Goal: Find specific page/section: Find specific page/section

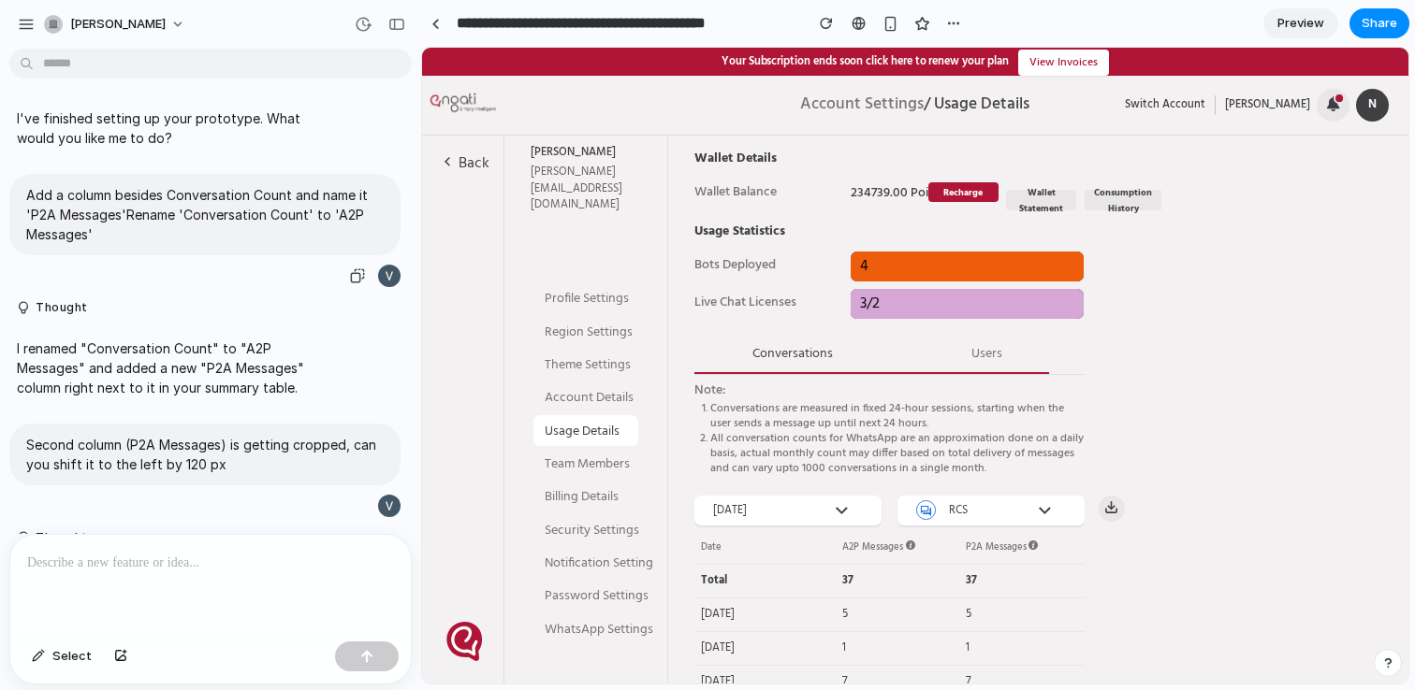
click at [182, 222] on p "Add a column besides Conversation Count and name it 'P2A Messages'Rename 'Conve…" at bounding box center [204, 214] width 357 height 59
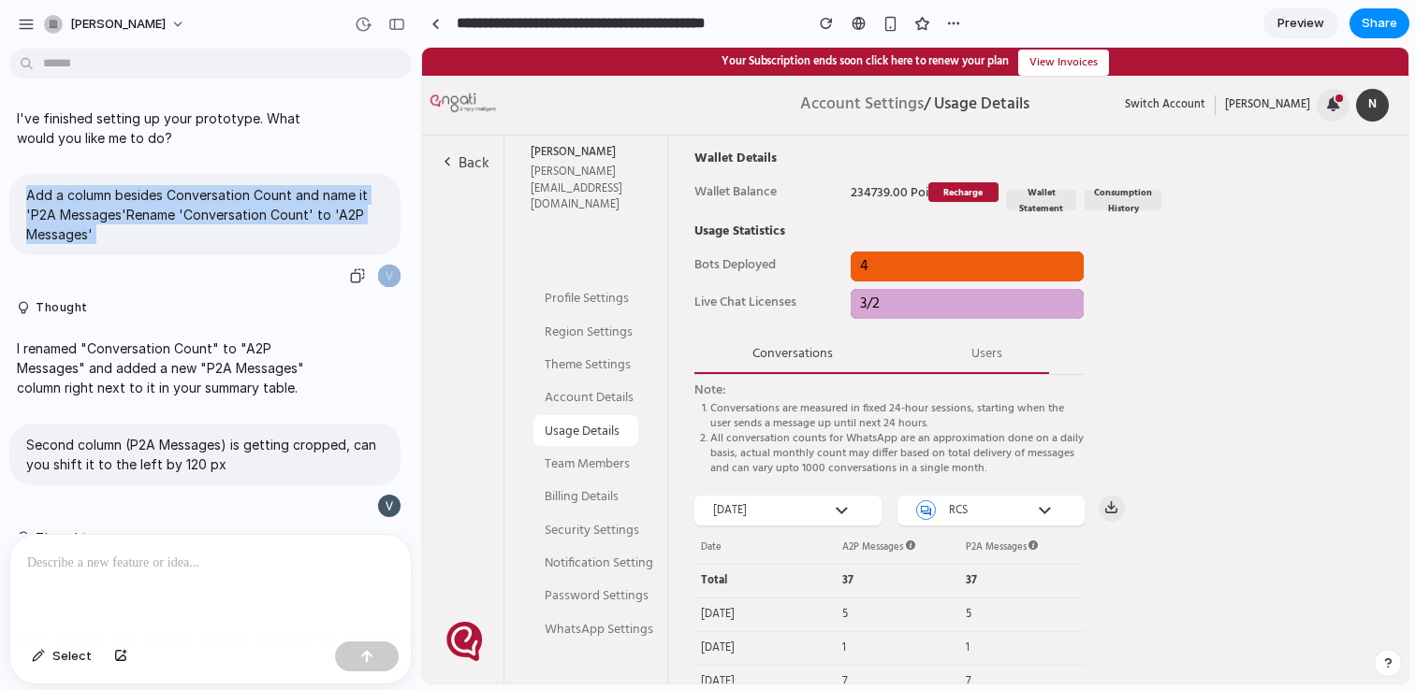
click at [182, 222] on p "Add a column besides Conversation Count and name it 'P2A Messages'Rename 'Conve…" at bounding box center [204, 214] width 357 height 59
click at [230, 219] on p "Add a column besides Conversation Count and name it 'P2A Messages'Rename 'Conve…" at bounding box center [204, 214] width 357 height 59
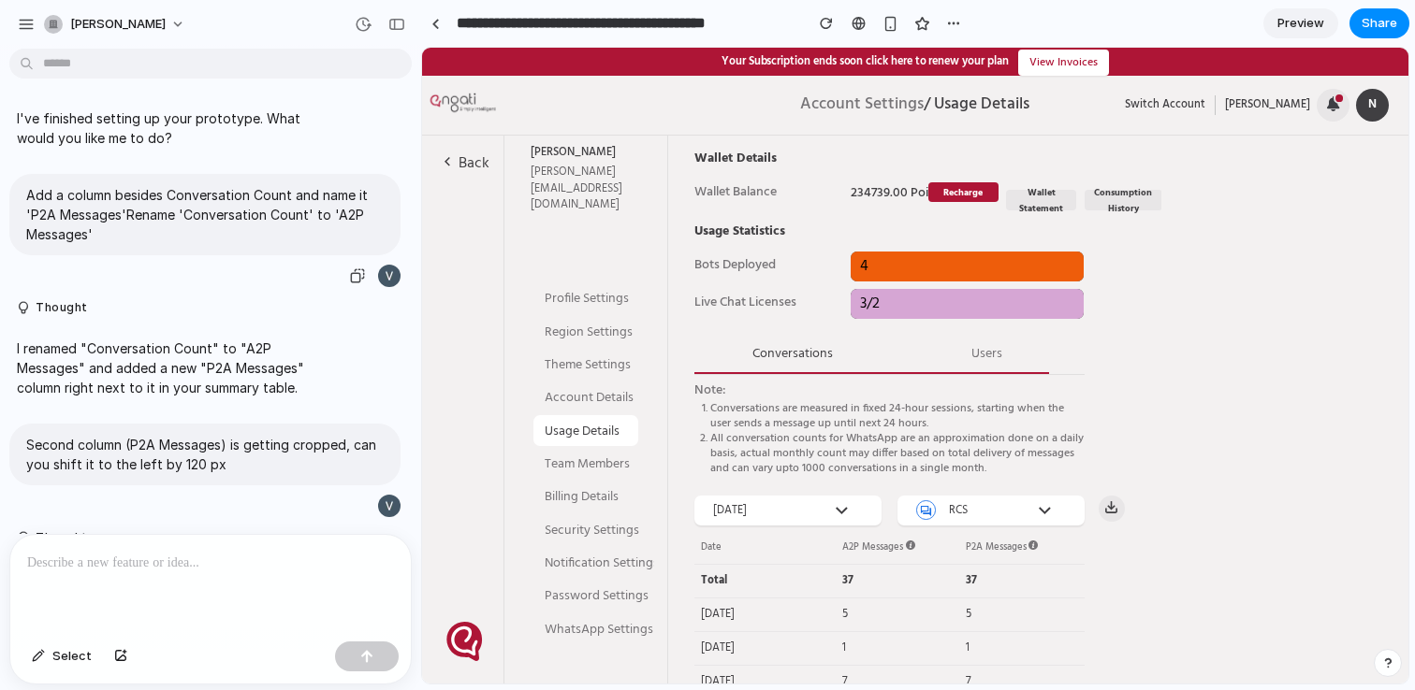
click at [230, 219] on p "Add a column besides Conversation Count and name it 'P2A Messages'Rename 'Conve…" at bounding box center [204, 214] width 357 height 59
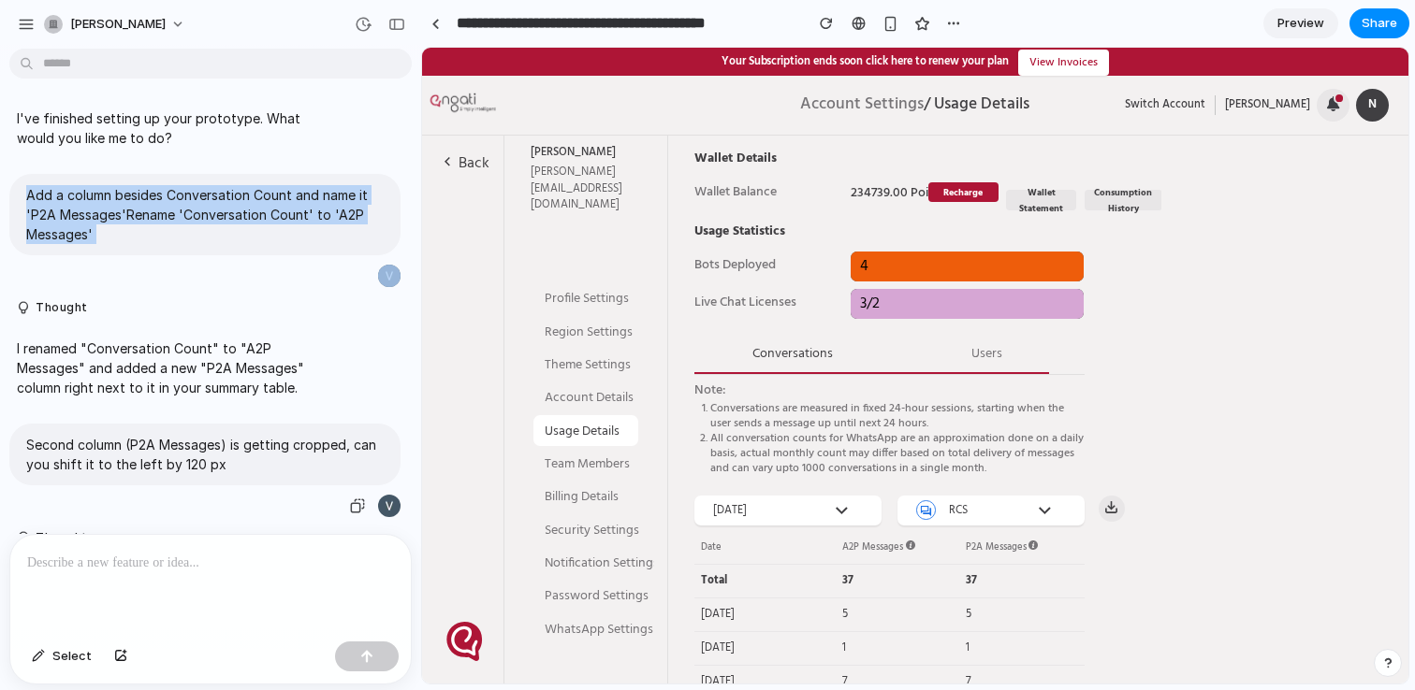
click at [197, 450] on p "Second column (P2A Messages) is getting cropped, can you shift it to the left b…" at bounding box center [204, 454] width 357 height 39
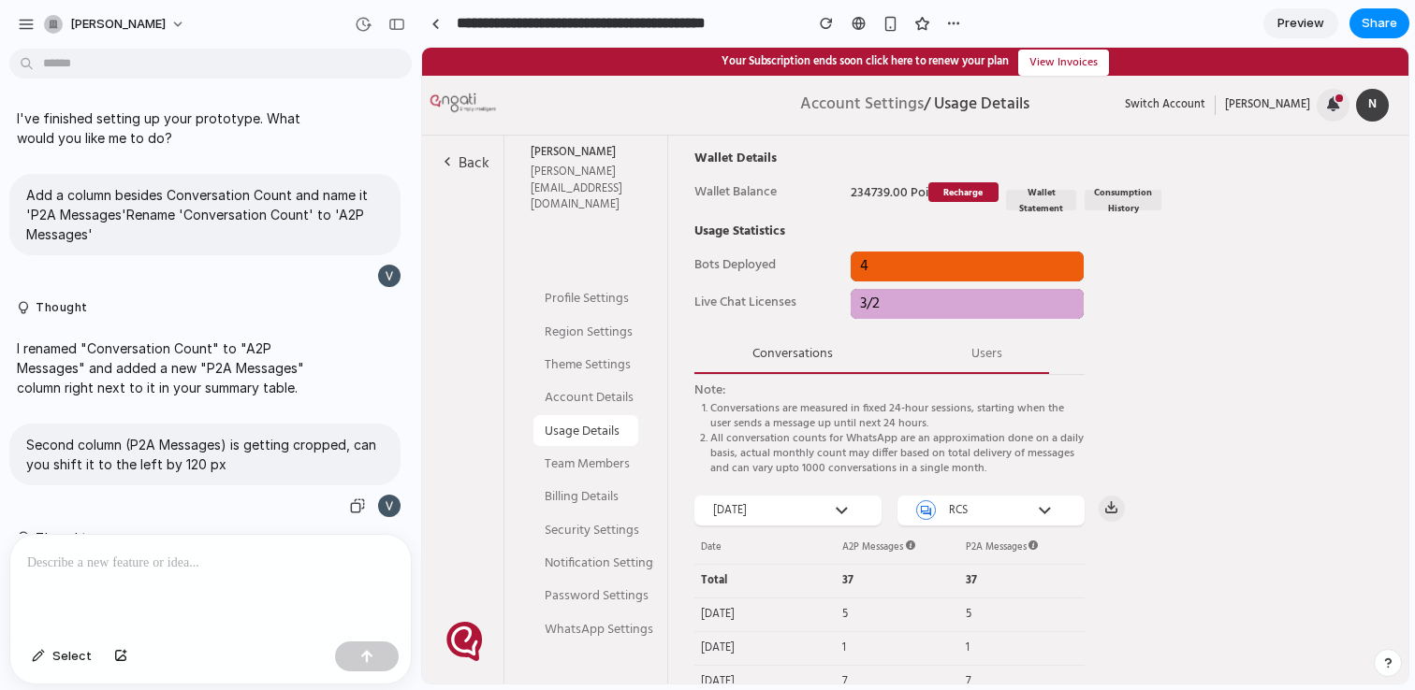
click at [197, 450] on p "Second column (P2A Messages) is getting cropped, can you shift it to the left b…" at bounding box center [204, 454] width 357 height 39
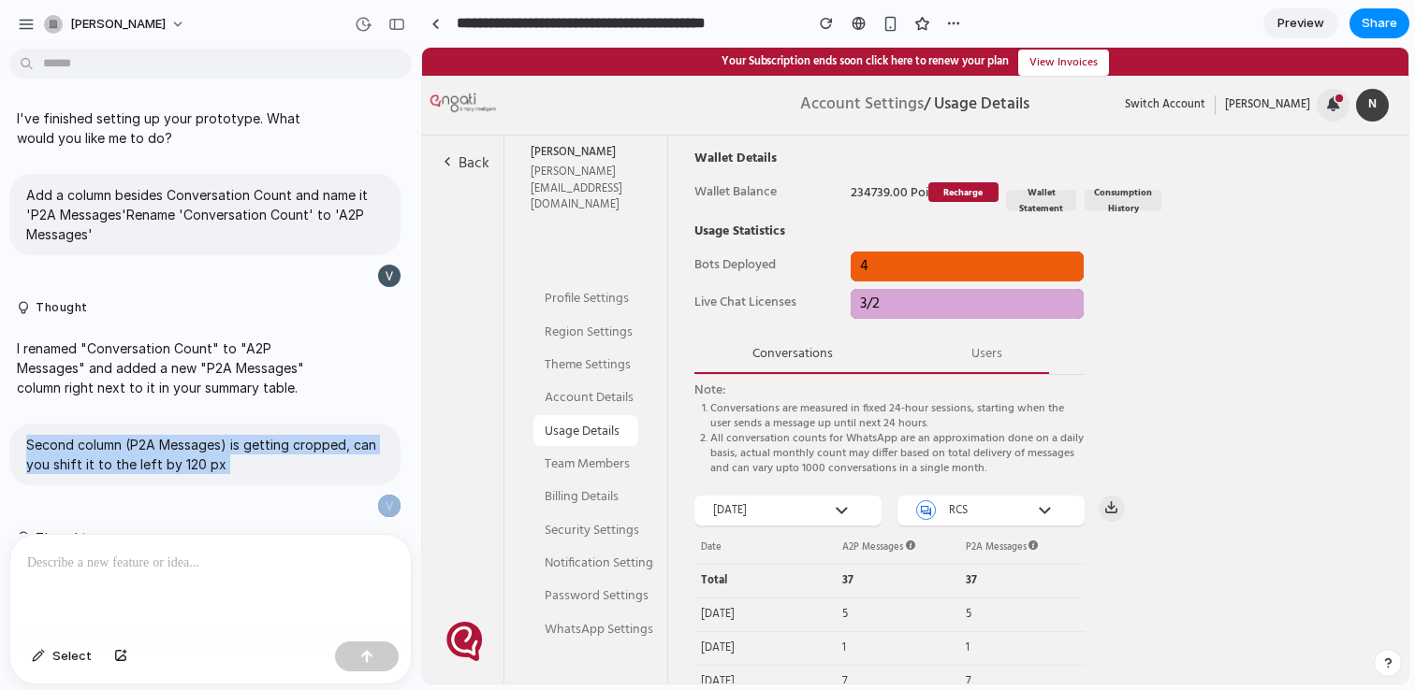
scroll to position [93, 0]
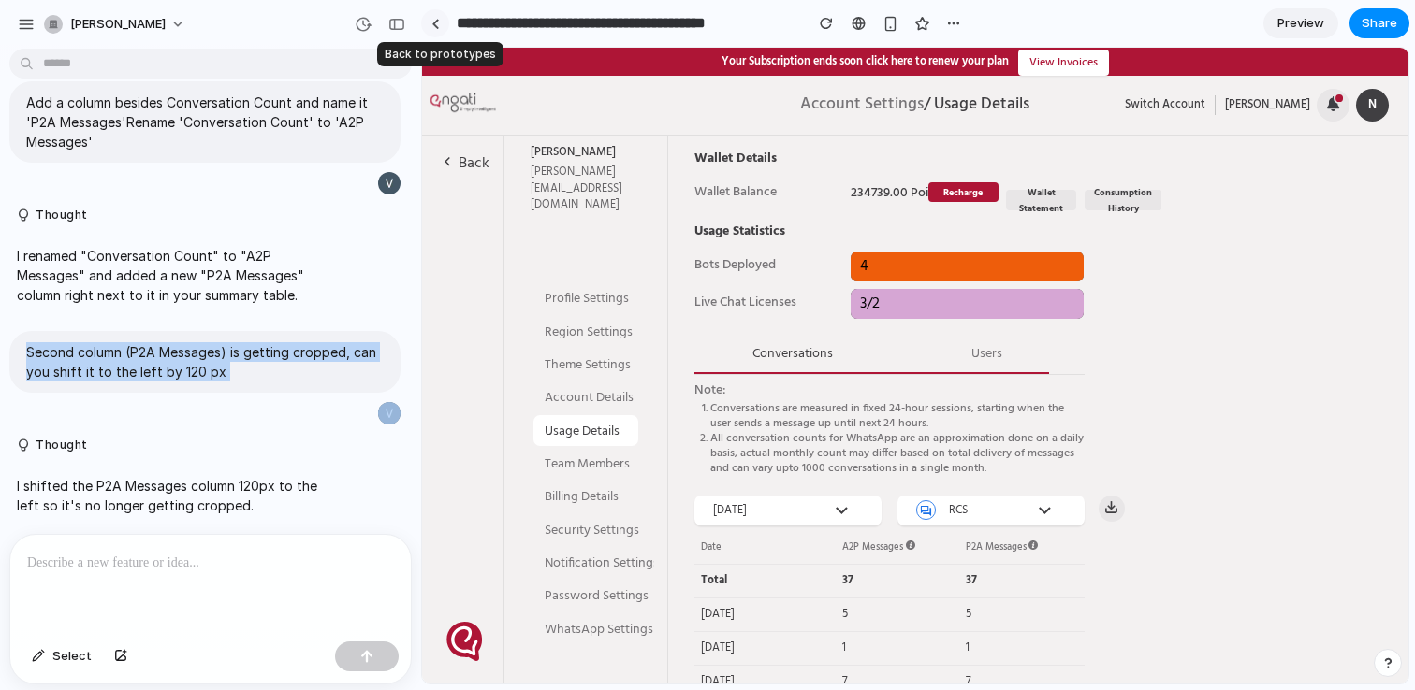
click at [441, 23] on link at bounding box center [435, 23] width 28 height 28
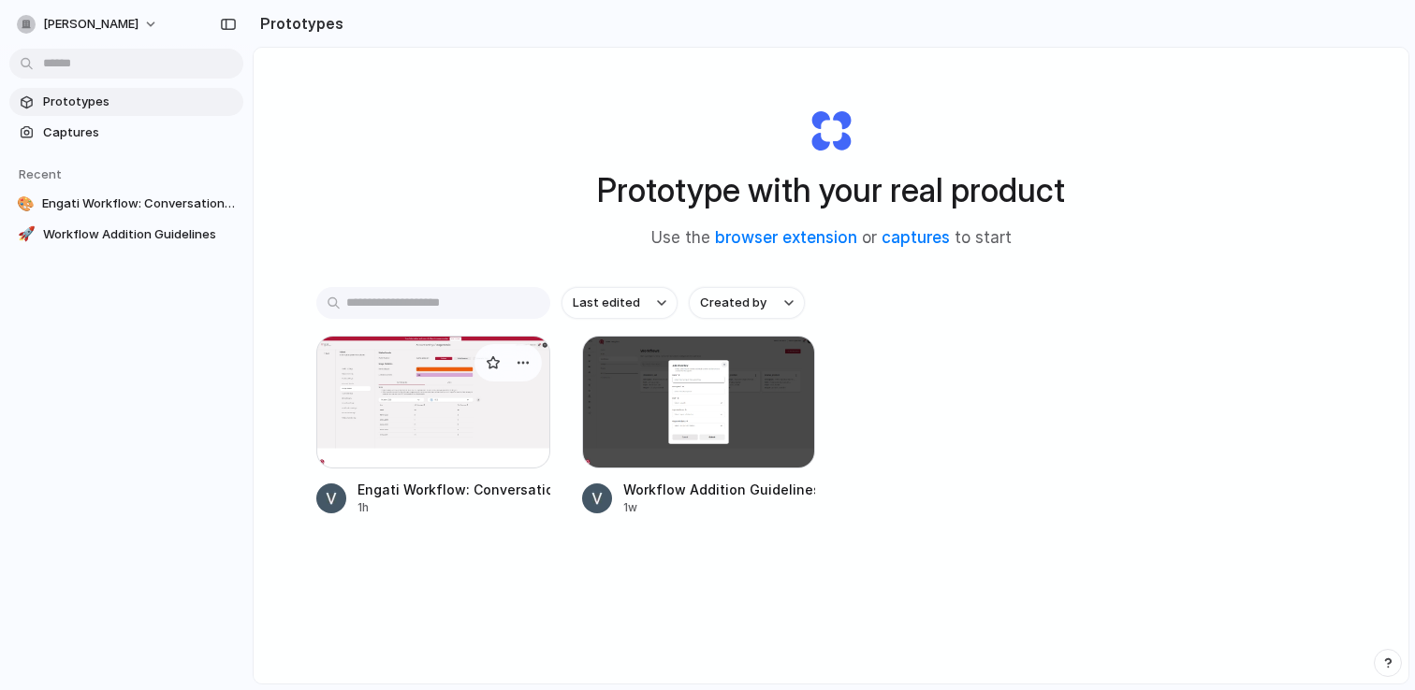
click at [453, 413] on div at bounding box center [433, 402] width 234 height 133
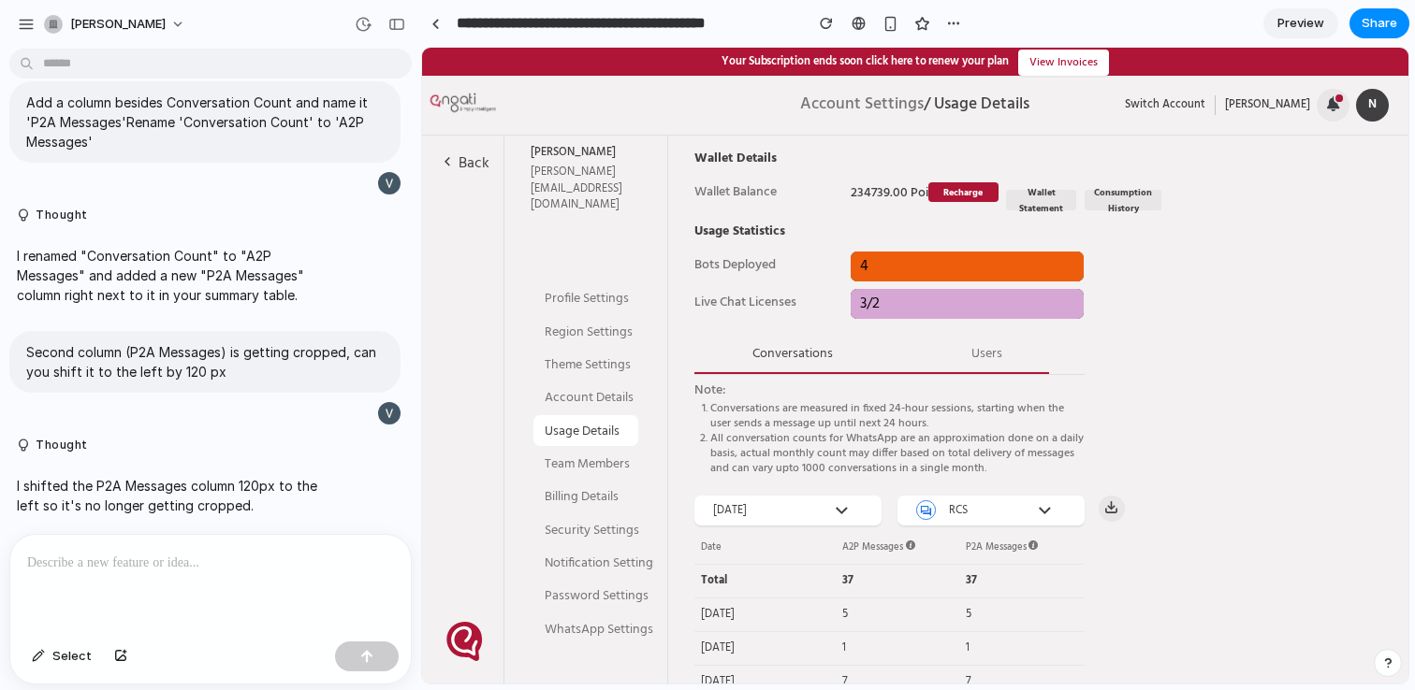
click at [1304, 30] on span "Preview" at bounding box center [1300, 23] width 47 height 19
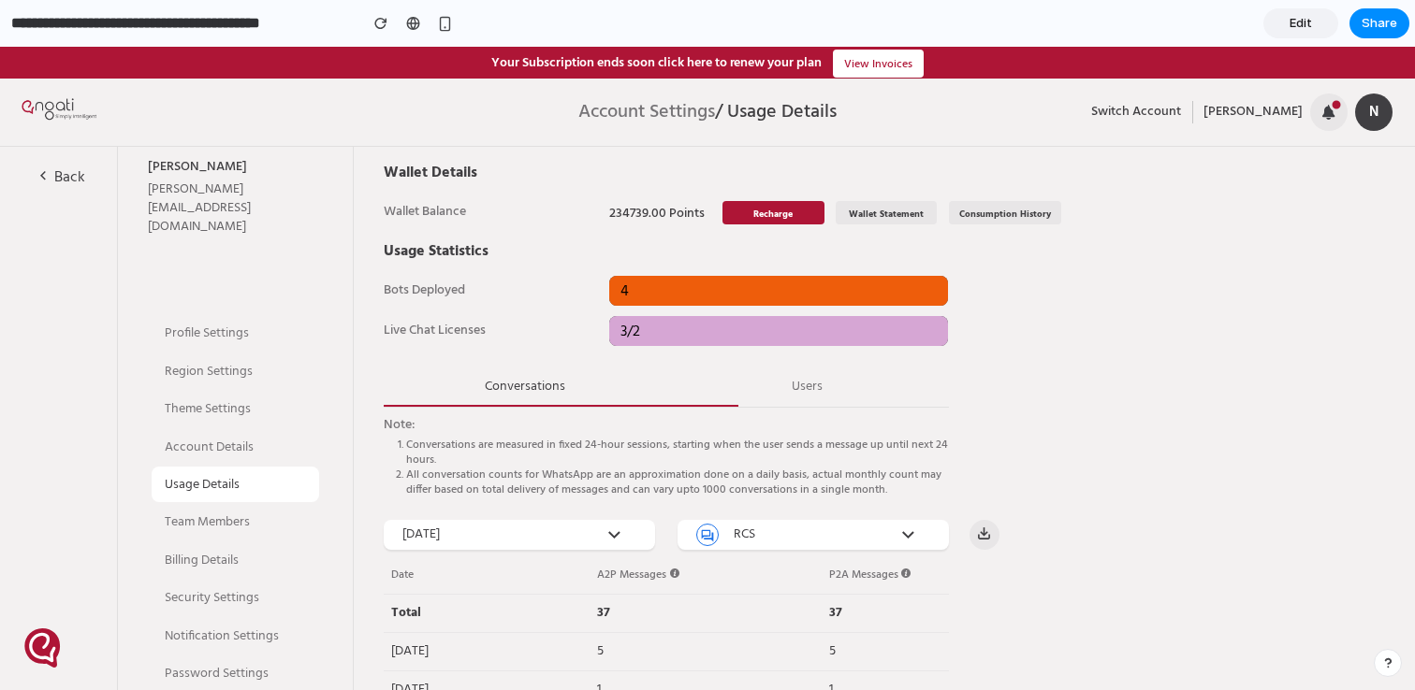
click at [628, 577] on div "A2P Messages" at bounding box center [768, 575] width 343 height 26
click at [1083, 284] on div "Wallet Details Wallet Balance 234739.00 Points Recharge Wallet Statement Consum…" at bounding box center [884, 528] width 1061 height 763
